Goal: Task Accomplishment & Management: Complete application form

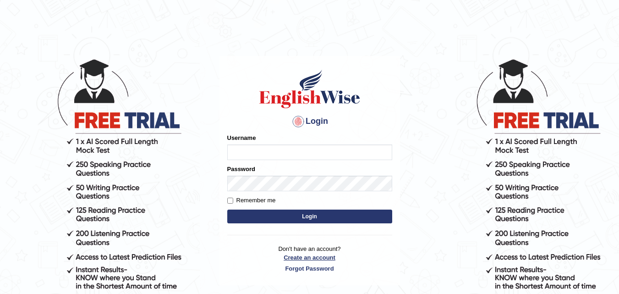
click at [312, 259] on link "Create an account" at bounding box center [309, 257] width 165 height 9
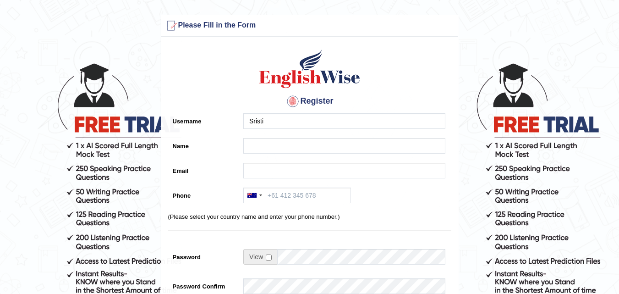
type input "Sristi"
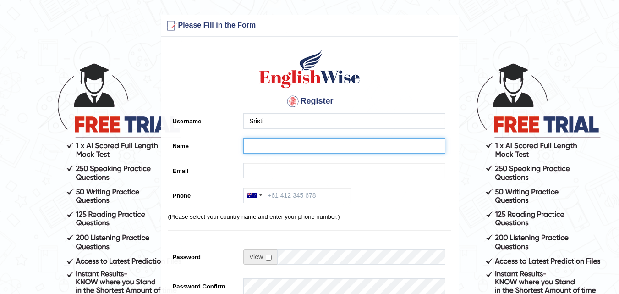
click at [256, 146] on input "Name" at bounding box center [344, 146] width 202 height 16
click at [276, 145] on input "Shrishti shrestha" at bounding box center [344, 146] width 202 height 16
type input "Shrishti Shrestha"
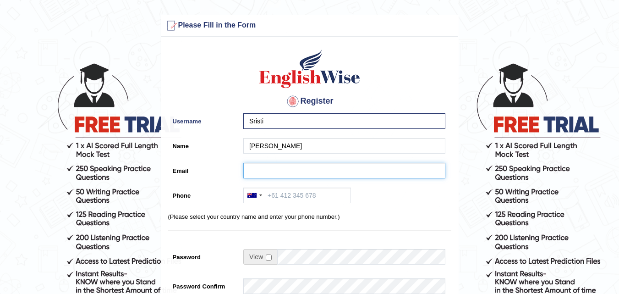
click at [262, 169] on input "Email" at bounding box center [344, 171] width 202 height 16
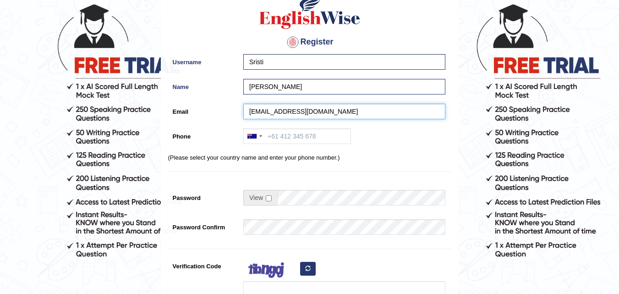
scroll to position [61, 0]
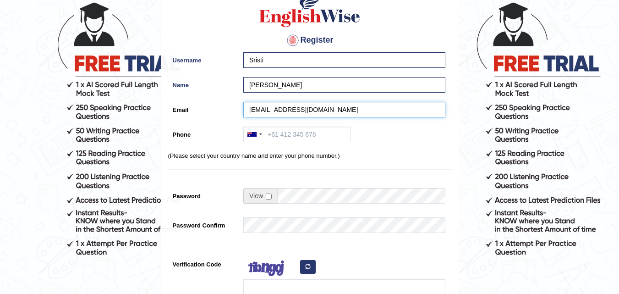
type input "sristishrestha.60@gmail.com"
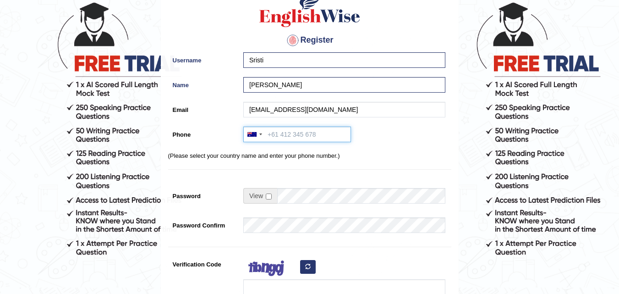
click at [275, 135] on input "Phone" at bounding box center [297, 134] width 108 height 16
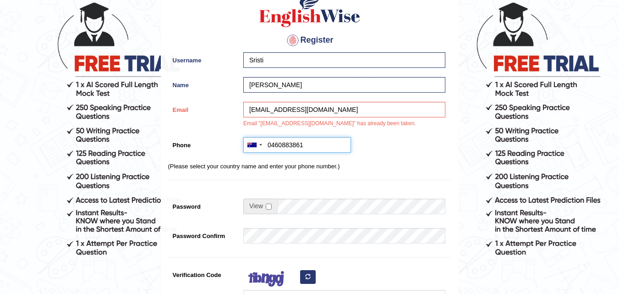
scroll to position [116, 0]
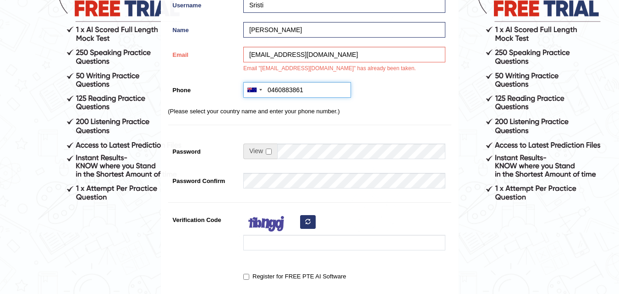
type input "0460883861"
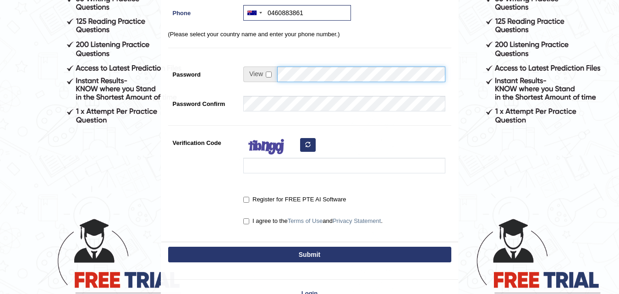
scroll to position [196, 0]
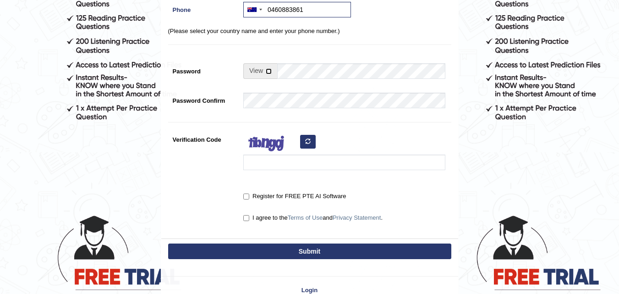
click at [268, 73] on input "checkbox" at bounding box center [269, 71] width 6 height 6
checkbox input "true"
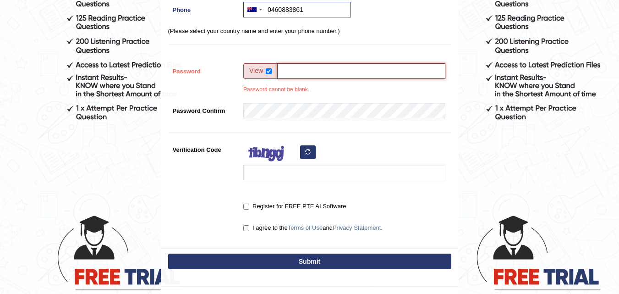
click at [294, 76] on input "Password" at bounding box center [361, 71] width 168 height 16
click at [348, 74] on input "Password" at bounding box center [361, 71] width 168 height 16
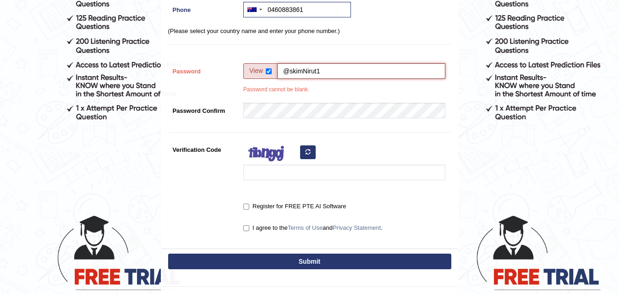
scroll to position [204, 0]
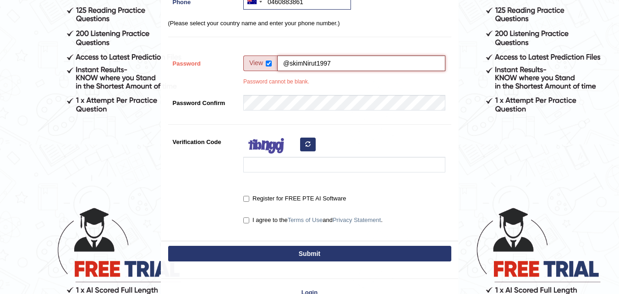
type input "@skimNirut1997"
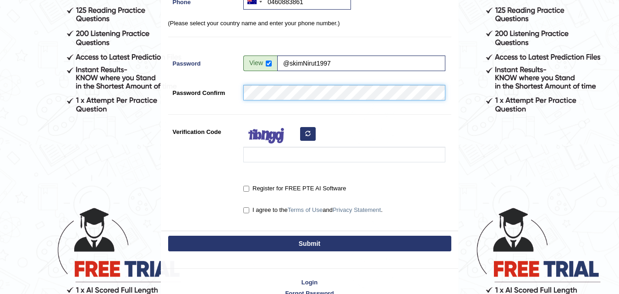
scroll to position [228, 0]
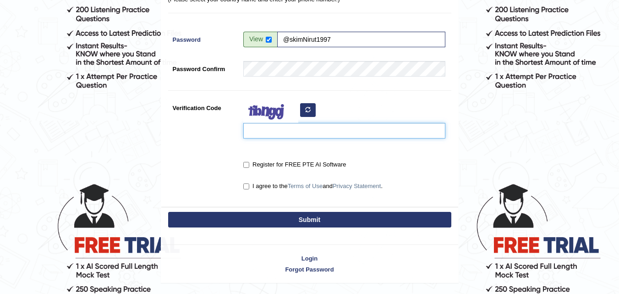
click at [268, 137] on input "Verification Code" at bounding box center [344, 131] width 202 height 16
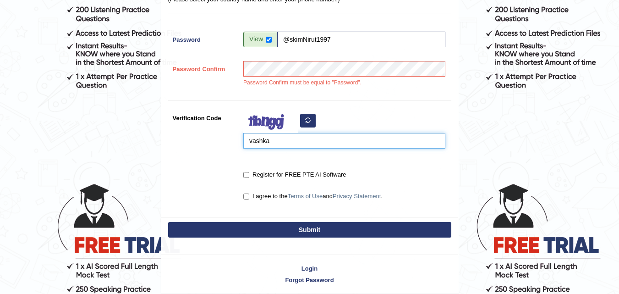
type input "vashka"
click at [245, 174] on input "Register for FREE PTE AI Software" at bounding box center [246, 175] width 6 height 6
checkbox input "true"
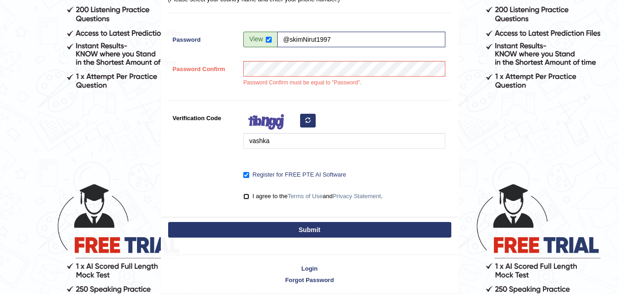
click at [245, 197] on input "I agree to the Terms of Use and Privacy Statement ." at bounding box center [246, 196] width 6 height 6
checkbox input "true"
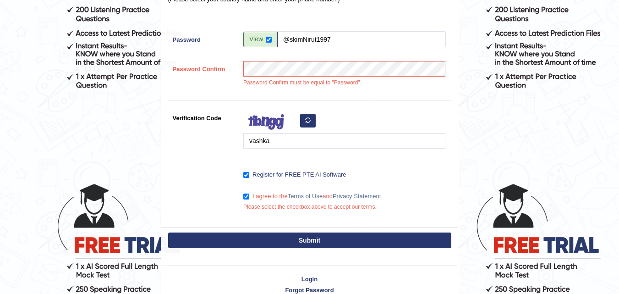
click at [310, 242] on button "Submit" at bounding box center [309, 240] width 283 height 16
type input "+61460883861"
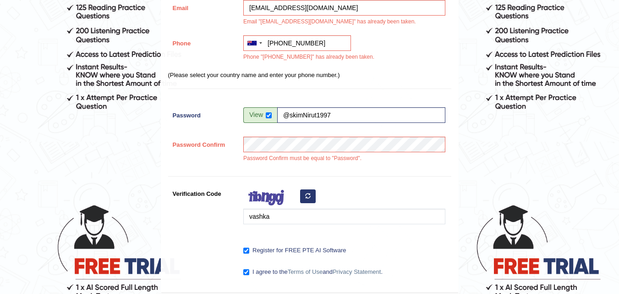
scroll to position [319, 0]
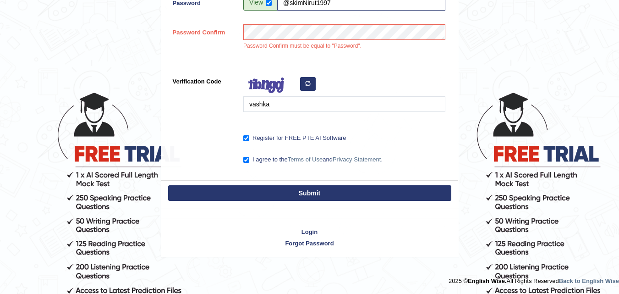
click at [316, 193] on button "Submit" at bounding box center [309, 193] width 283 height 16
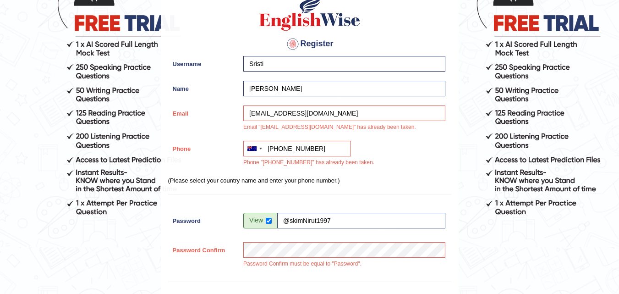
scroll to position [0, 0]
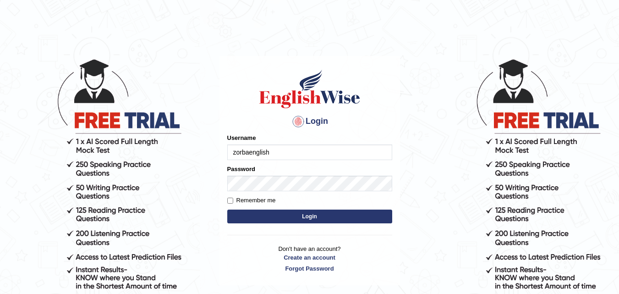
type input "zorbaenglish"
click at [306, 215] on button "Login" at bounding box center [309, 216] width 165 height 14
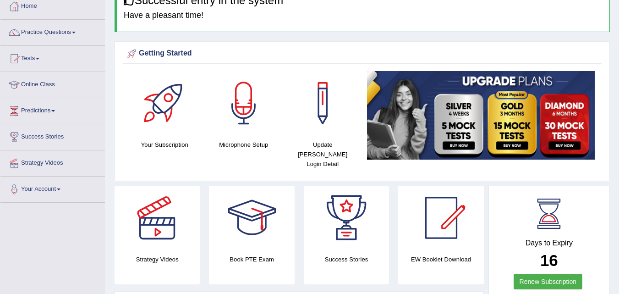
scroll to position [40, 0]
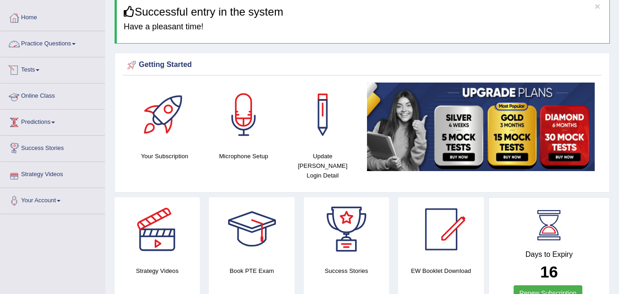
click at [71, 46] on link "Practice Questions" at bounding box center [52, 42] width 104 height 23
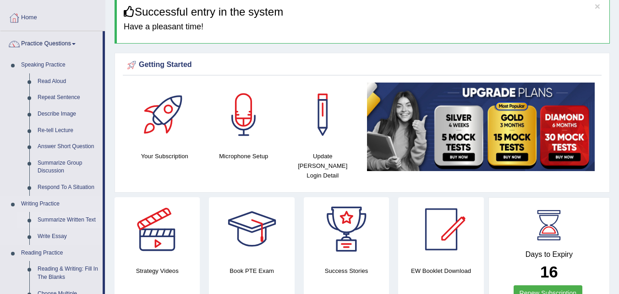
click at [64, 220] on link "Summarize Written Text" at bounding box center [67, 220] width 69 height 16
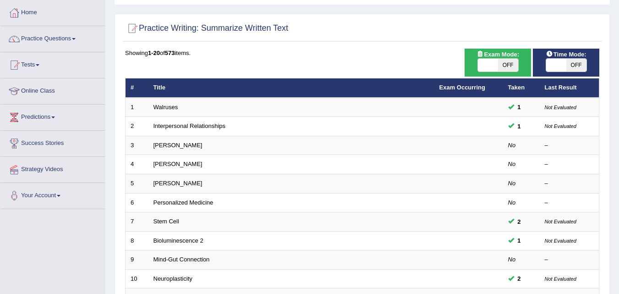
scroll to position [45, 0]
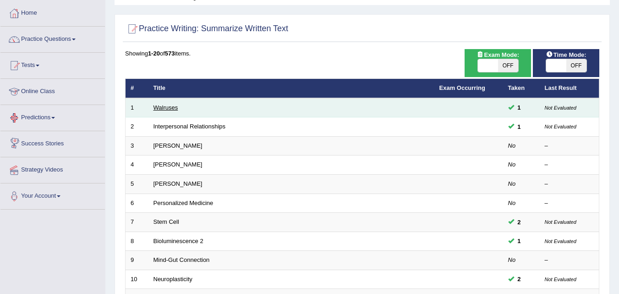
click at [163, 106] on link "Walruses" at bounding box center [165, 107] width 25 height 7
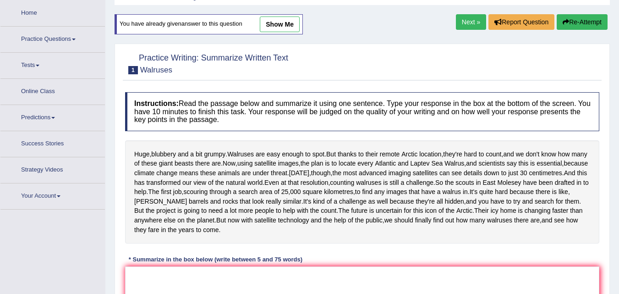
scroll to position [56, 0]
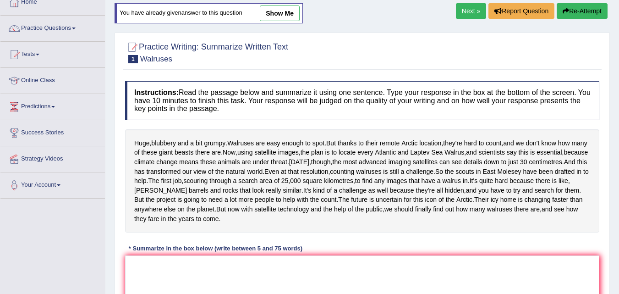
click at [319, 67] on div "Practice Writing: Summarize Written Text 1 Walruses" at bounding box center [362, 54] width 479 height 32
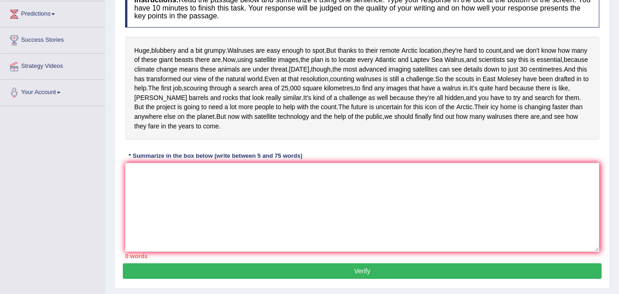
scroll to position [148, 0]
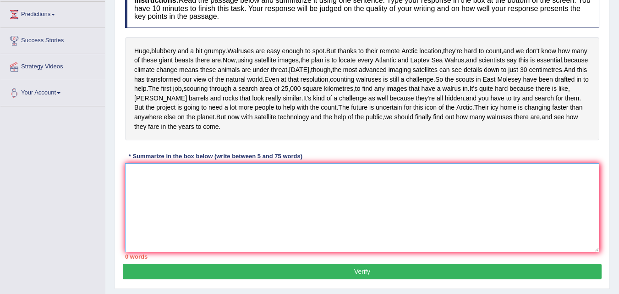
click at [155, 219] on textarea at bounding box center [362, 207] width 474 height 89
click at [151, 215] on textarea "Wal" at bounding box center [362, 207] width 474 height 89
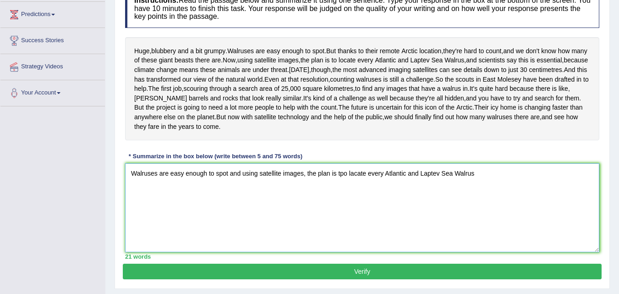
click at [347, 211] on textarea "Walruses are easy enough to spot and using satellite images, the plan is tpo la…" at bounding box center [362, 207] width 474 height 89
click at [479, 210] on textarea "Walruses are easy enough to spot and using satellite images, the plan is to loc…" at bounding box center [362, 207] width 474 height 89
click at [228, 211] on textarea "Walruses are easy enough to spot and using satellite images, the plan is to loc…" at bounding box center [362, 207] width 474 height 89
click at [473, 210] on textarea "Walruses are easy enough to spot, and using satellite images, the plan is to lo…" at bounding box center [362, 207] width 474 height 89
click at [489, 211] on textarea "Walruses are easy enough to spot, and using satellite images, the plan is to lo…" at bounding box center [362, 207] width 474 height 89
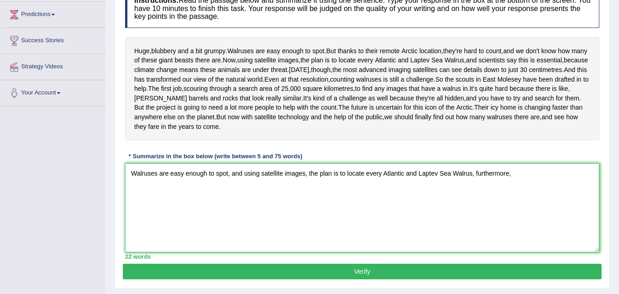
click at [513, 213] on textarea "Walruses are easy enough to spot, and using satellite images, the plan is to lo…" at bounding box center [362, 207] width 474 height 89
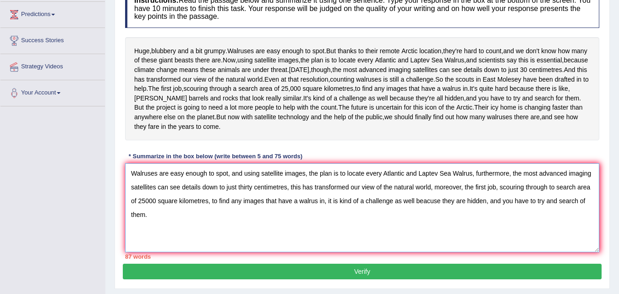
click at [352, 237] on textarea "Walruses are easy enough to spot, and using satellite images, the plan is to lo…" at bounding box center [362, 207] width 474 height 89
click at [147, 238] on textarea "Walruses are easy enough to spot, and using satellite images, the plan is to lo…" at bounding box center [362, 207] width 474 height 89
click at [362, 252] on textarea "Walruses are easy enough to spot, and using satellite images, the plan is to lo…" at bounding box center [362, 207] width 474 height 89
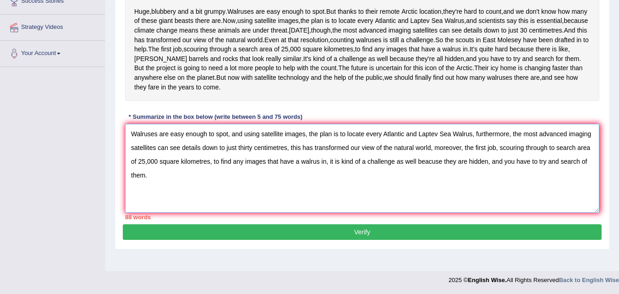
click at [155, 206] on textarea "Walruses are easy enough to spot, and using satellite images, the plan is to lo…" at bounding box center [362, 168] width 474 height 89
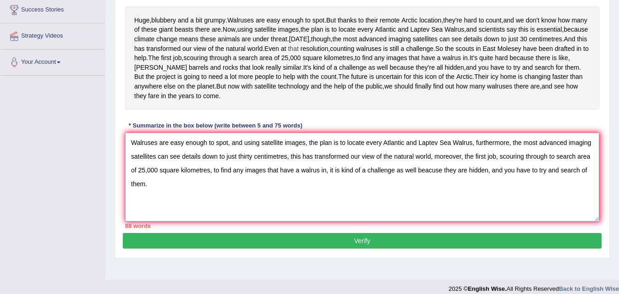
scroll to position [156, 0]
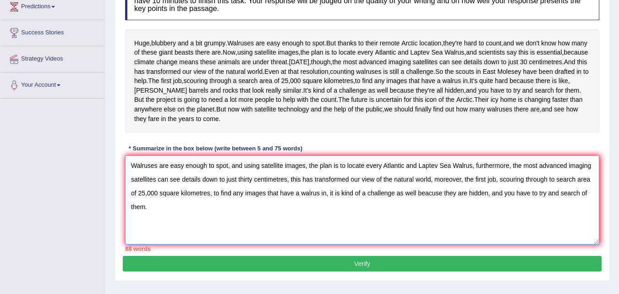
click at [244, 204] on textarea "Walruses are easy enough to spot, and using satellite images, the plan is to lo…" at bounding box center [362, 199] width 474 height 89
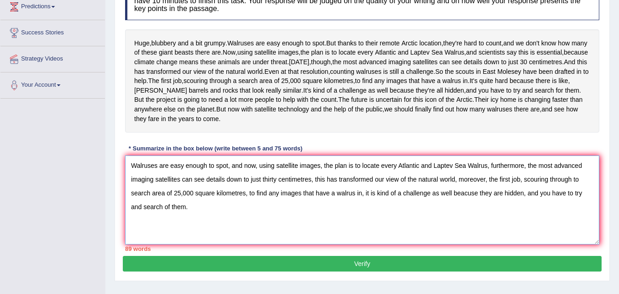
click at [488, 203] on textarea "Walruses are easy enough to spot, and now, using satellite images, the plan is …" at bounding box center [362, 199] width 474 height 89
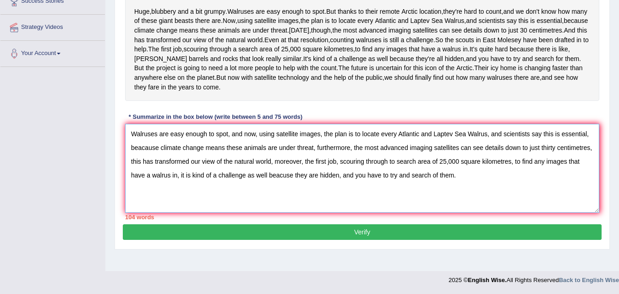
scroll to position [208, 0]
click at [470, 197] on textarea "Walruses are easy enough to spot, and now, using satellite images, the plan is …" at bounding box center [362, 168] width 474 height 89
click at [476, 210] on textarea "Walruses are easy enough to spot, and now, using satellite images, the plan is …" at bounding box center [362, 168] width 474 height 89
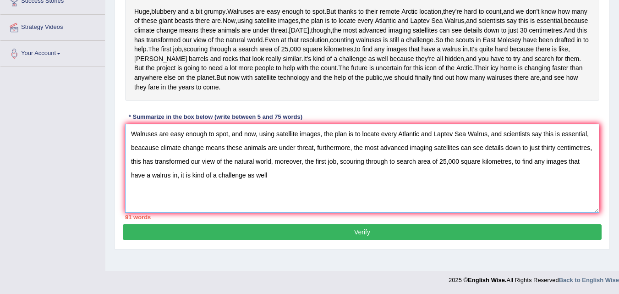
drag, startPoint x: 355, startPoint y: 178, endPoint x: 591, endPoint y: 185, distance: 236.9
click at [591, 185] on textarea "Walruses are easy enough to spot, and now, using satellite images, the plan is …" at bounding box center [362, 168] width 474 height 89
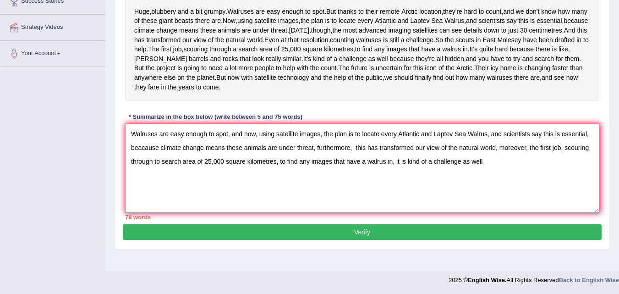
drag, startPoint x: 368, startPoint y: 178, endPoint x: 551, endPoint y: 190, distance: 183.2
click at [551, 190] on textarea "Walruses are easy enough to spot, and now, using satellite images, the plan is …" at bounding box center [362, 168] width 474 height 89
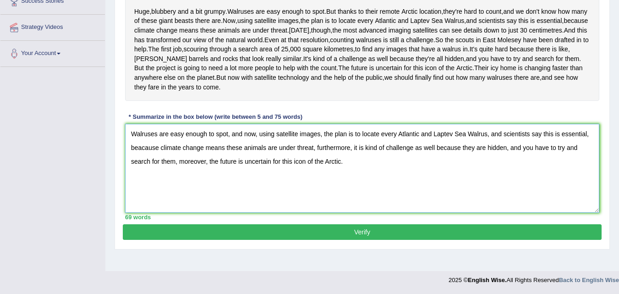
click at [385, 179] on textarea "Walruses are easy enough to spot, and now, using satellite images, the plan is …" at bounding box center [362, 168] width 474 height 89
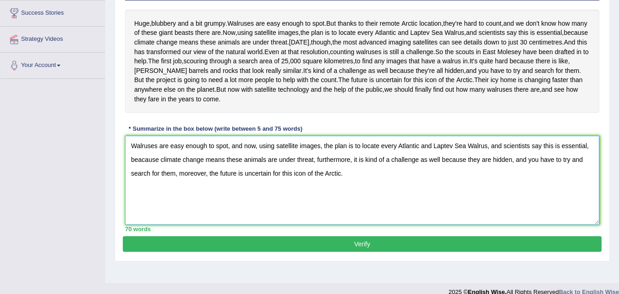
scroll to position [175, 0]
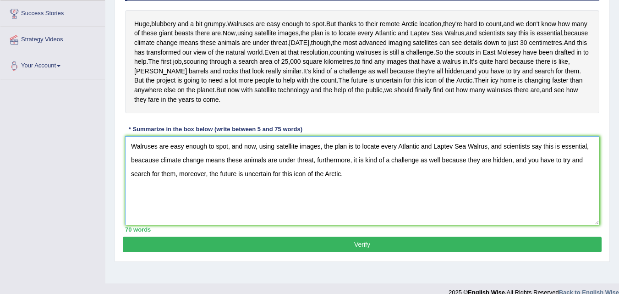
click at [378, 190] on textarea "Walruses are easy enough to spot, and now, using satellite images, the plan is …" at bounding box center [362, 180] width 474 height 89
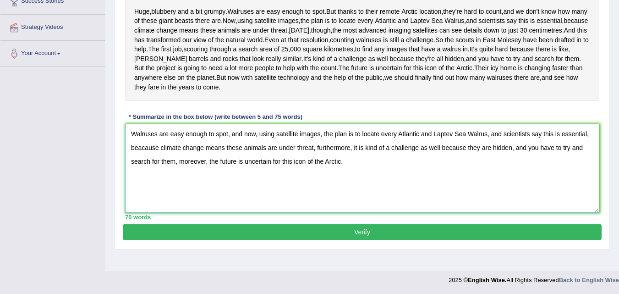
scroll to position [203, 0]
click at [490, 172] on textarea "Walruses are easy enough to spot, and now, using satellite images, the plan is …" at bounding box center [362, 168] width 474 height 89
click at [349, 186] on textarea "Walruses are easy enough to spot, and now, using satellite images, the plan is …" at bounding box center [362, 168] width 474 height 89
type textarea "Walruses are easy enough to spot, and now, using satellite images, the plan is …"
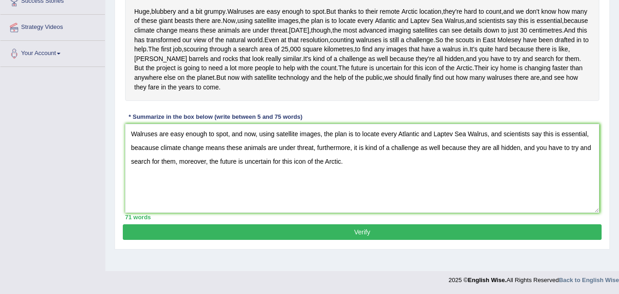
click at [392, 240] on button "Verify" at bounding box center [362, 232] width 479 height 16
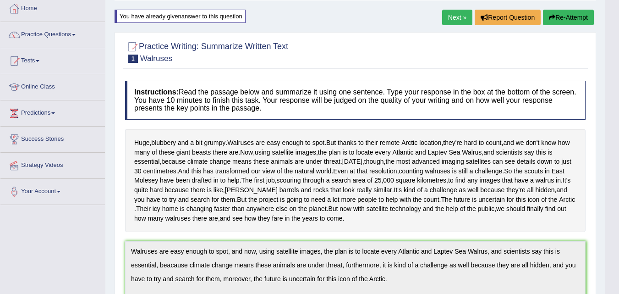
scroll to position [49, 0]
